Goal: Task Accomplishment & Management: Complete application form

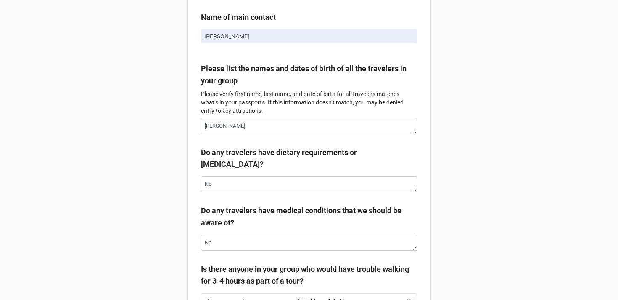
scroll to position [115, 0]
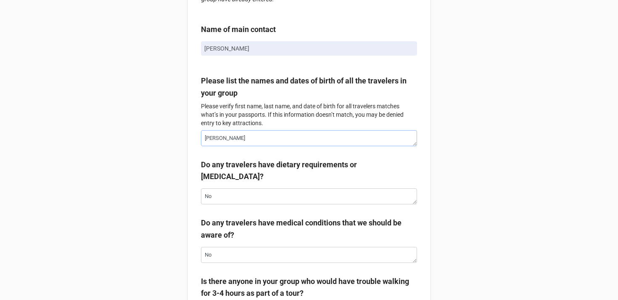
click at [256, 146] on textarea "[PERSON_NAME]" at bounding box center [309, 138] width 216 height 16
type textarea "x"
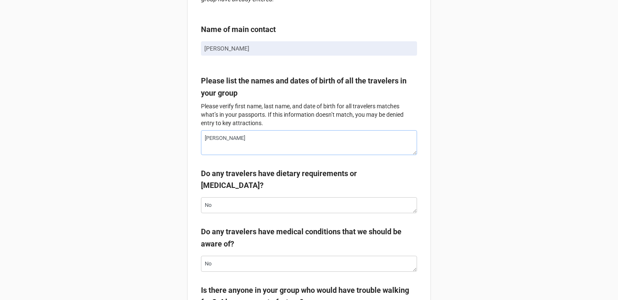
paste textarea "[PERSON_NAME] birthday is [DEMOGRAPHIC_DATA] [PERSON_NAME] birthday is [DEMOGRA…"
type textarea "Roger Bruce Alice Boykin Belger birthday is 9/4/97 Roger Eleon Bruce birthday i…"
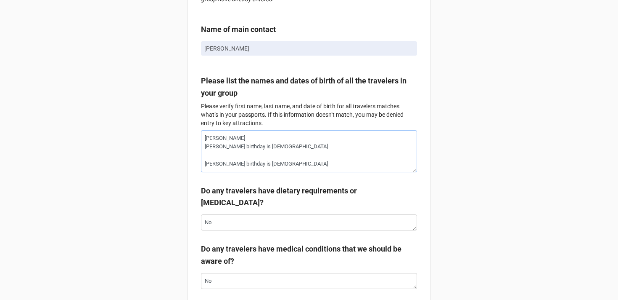
click at [204, 164] on textarea "Roger Bruce Alice Boykin Belger birthday is 9/4/97 Roger Eleon Bruce birthday i…" at bounding box center [309, 151] width 216 height 42
type textarea "x"
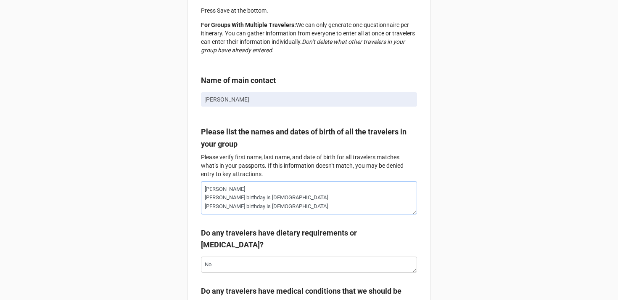
scroll to position [20, 0]
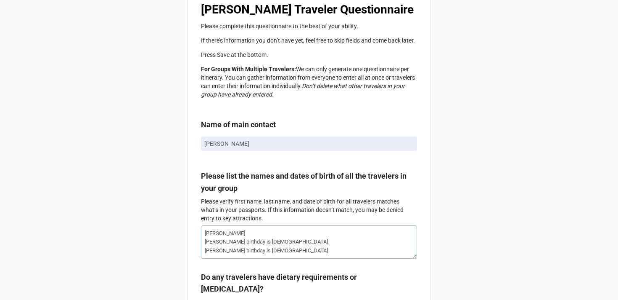
type textarea "Roger Bruce Alice Boykin Belger birthday is 9/4/97 Roger Eleon Bruce birthday i…"
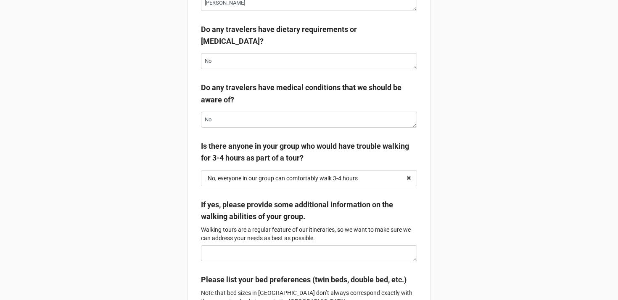
scroll to position [193, 0]
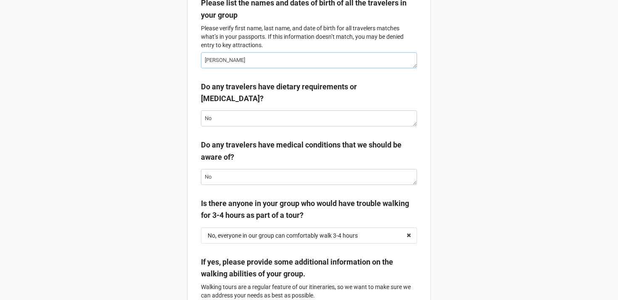
click at [248, 68] on textarea "[PERSON_NAME]" at bounding box center [309, 60] width 216 height 16
type textarea "x"
type textarea "[PERSON_NAME]"
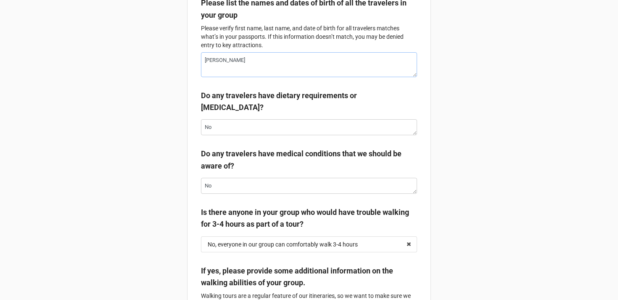
type textarea "x"
type textarea "[PERSON_NAME]"
paste textarea "[PERSON_NAME] birthday is [DEMOGRAPHIC_DATA] [PERSON_NAME] birthday is [DEMOGRA…"
type textarea "x"
type textarea "[PERSON_NAME] [PERSON_NAME] birthday is [DEMOGRAPHIC_DATA] [PERSON_NAME] birthd…"
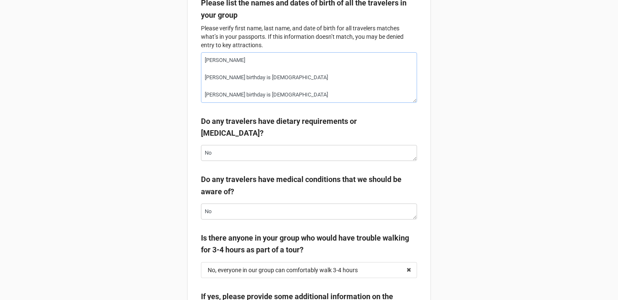
click at [247, 93] on textarea "[PERSON_NAME] [PERSON_NAME] birthday is [DEMOGRAPHIC_DATA] [PERSON_NAME] birthd…" at bounding box center [309, 77] width 216 height 50
type textarea "x"
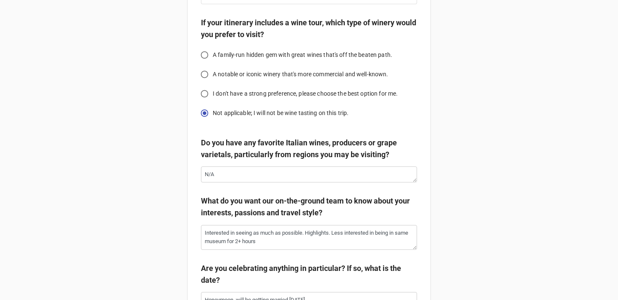
scroll to position [1682, 0]
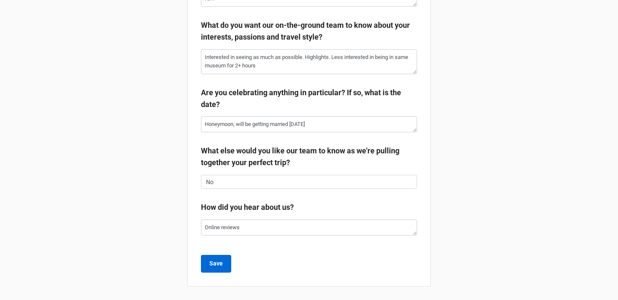
type textarea "[PERSON_NAME] [PERSON_NAME] birthday is [DEMOGRAPHIC_DATA] [PERSON_NAME] birthd…"
click at [222, 263] on button "Save" at bounding box center [216, 264] width 30 height 18
